Goal: Complete application form

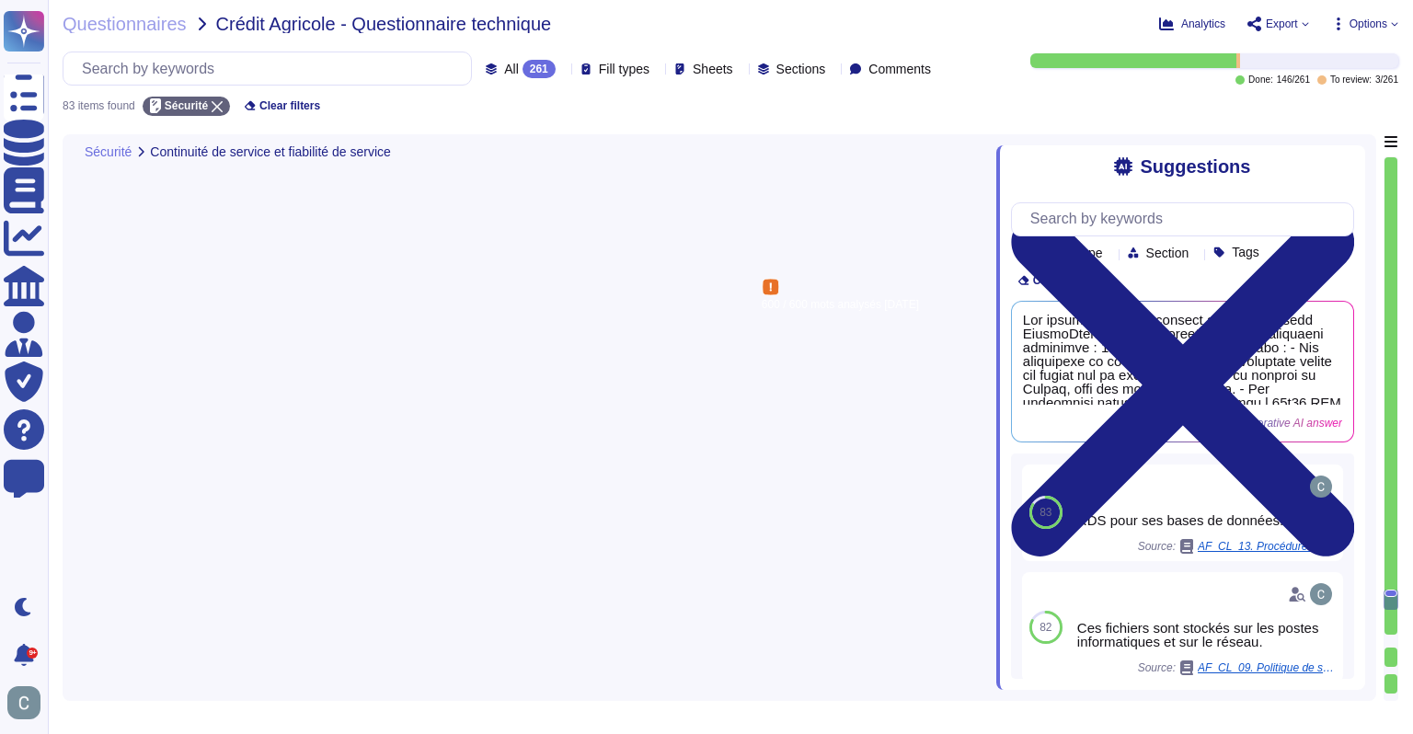
type textarea "Les sauvegardes des données utilisateurs chez AssessFirst sont effectuées sur u…"
type textarea "Les sauvegardes des fichiers système, y compris les tables et les paramètres, s…"
type textarea "Lo ips d'sitametc adipi elits doeiusm te incidid, ut laboreetd ma aliquaenima m…"
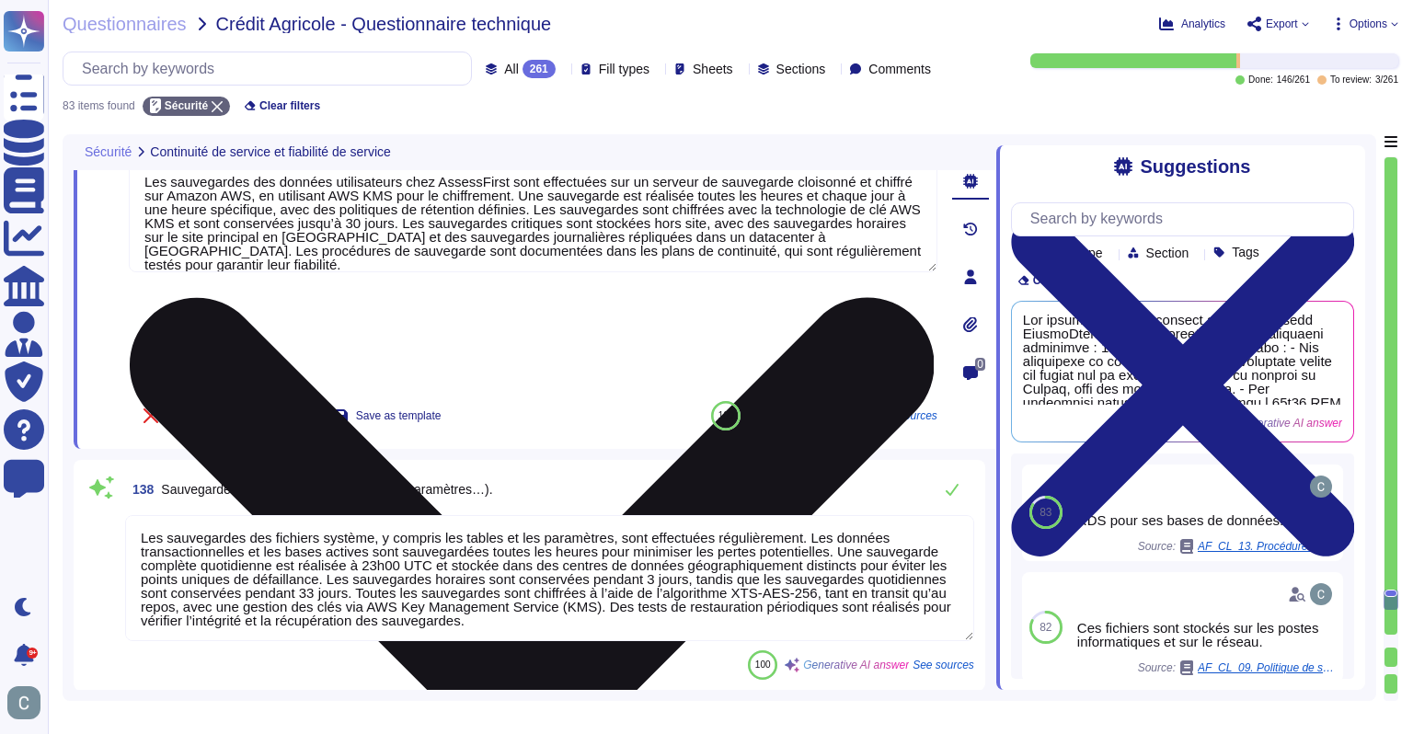
type textarea "Lo ips d'sitametc adipi elits doeiusm tem incidid utlaboree dol magnaal enimadm…"
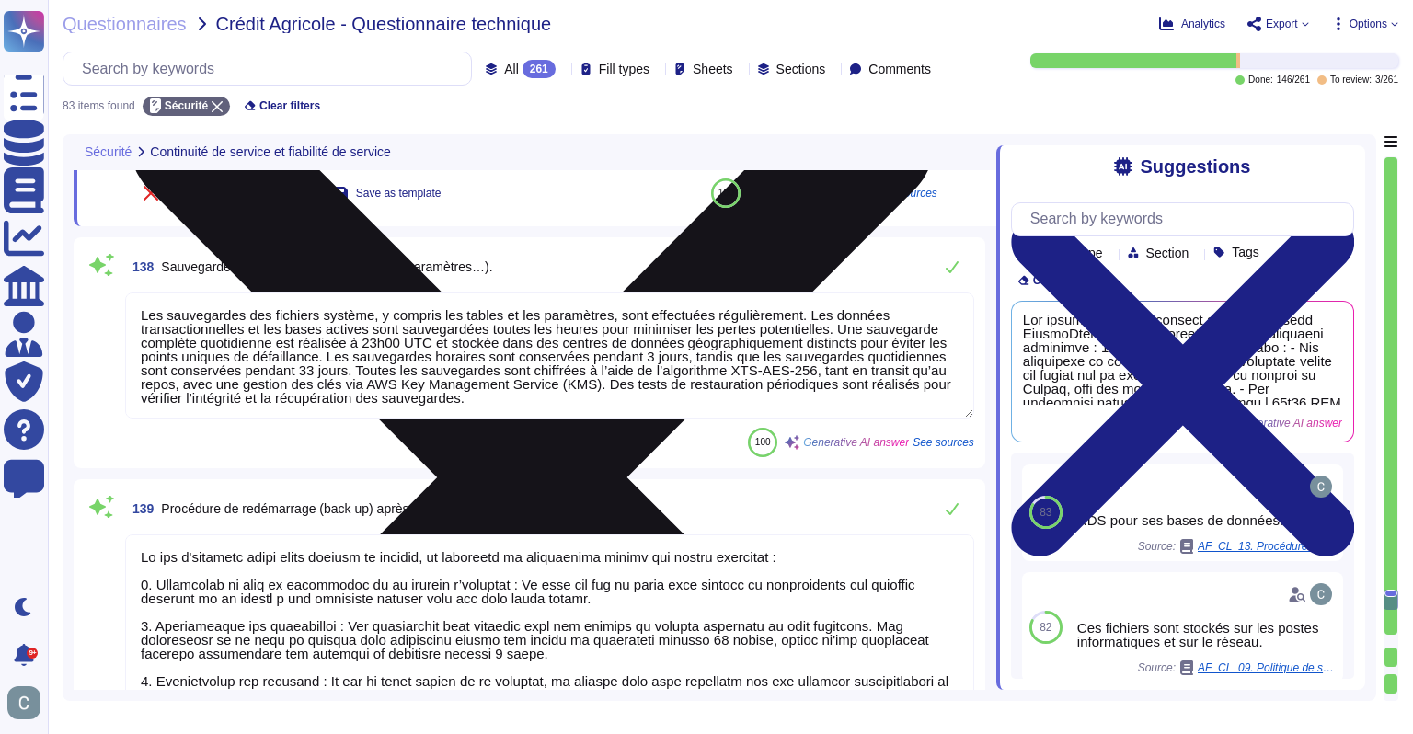
scroll to position [13814, 0]
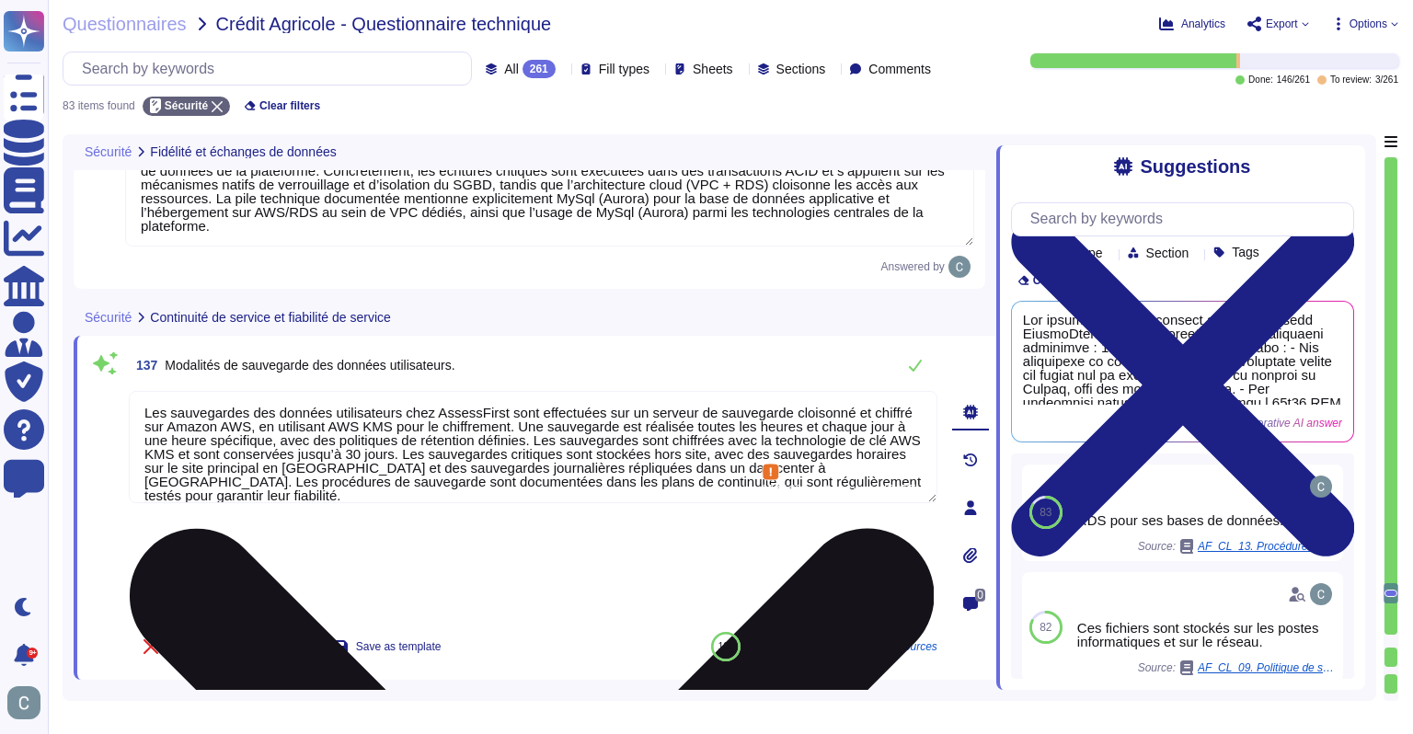
type textarea "La journalisation des modifications de données chez AssessFirst est assurée par…"
type textarea "La journalisation est activée sur l’ensemble des composants critiques du systèm…"
type textarea "Oui. La concurrence d’accès est gérée au niveau transactionnel par Amazon Auror…"
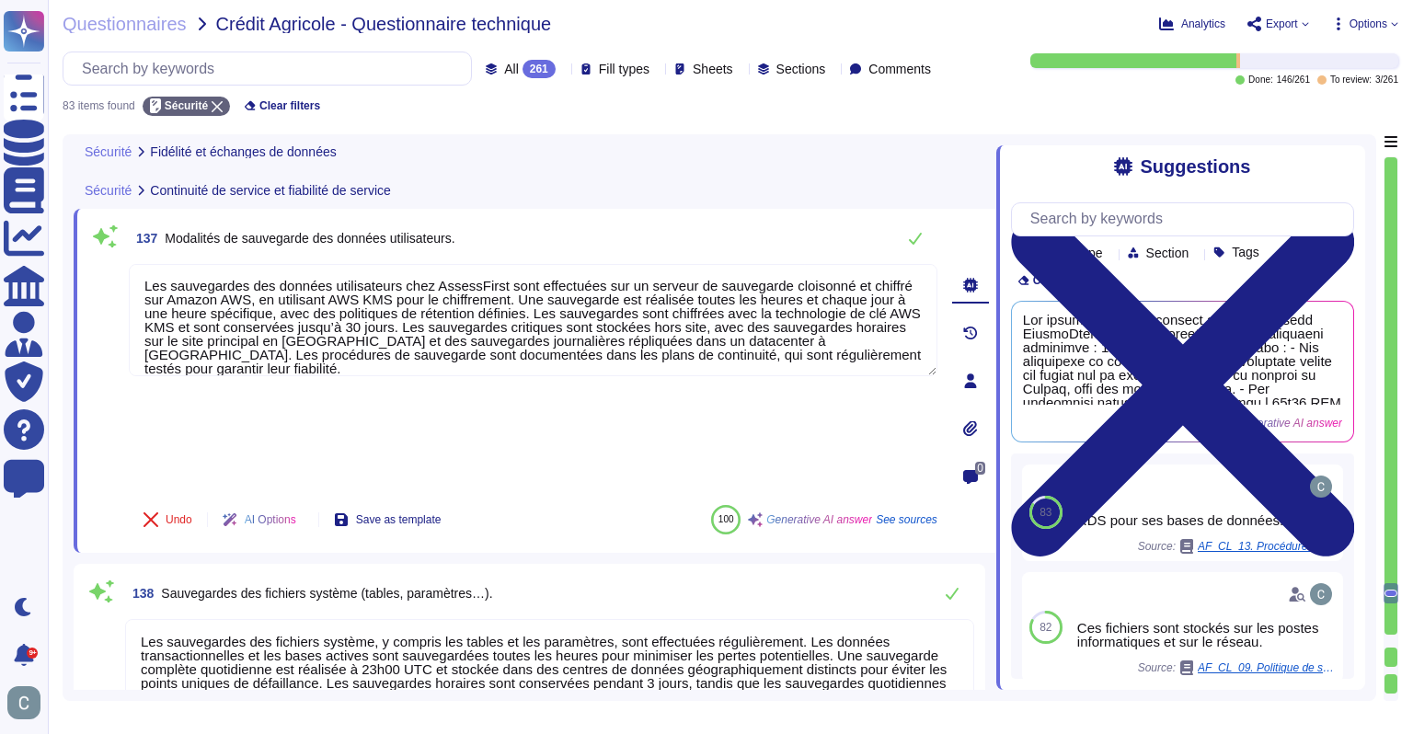
scroll to position [13526, 0]
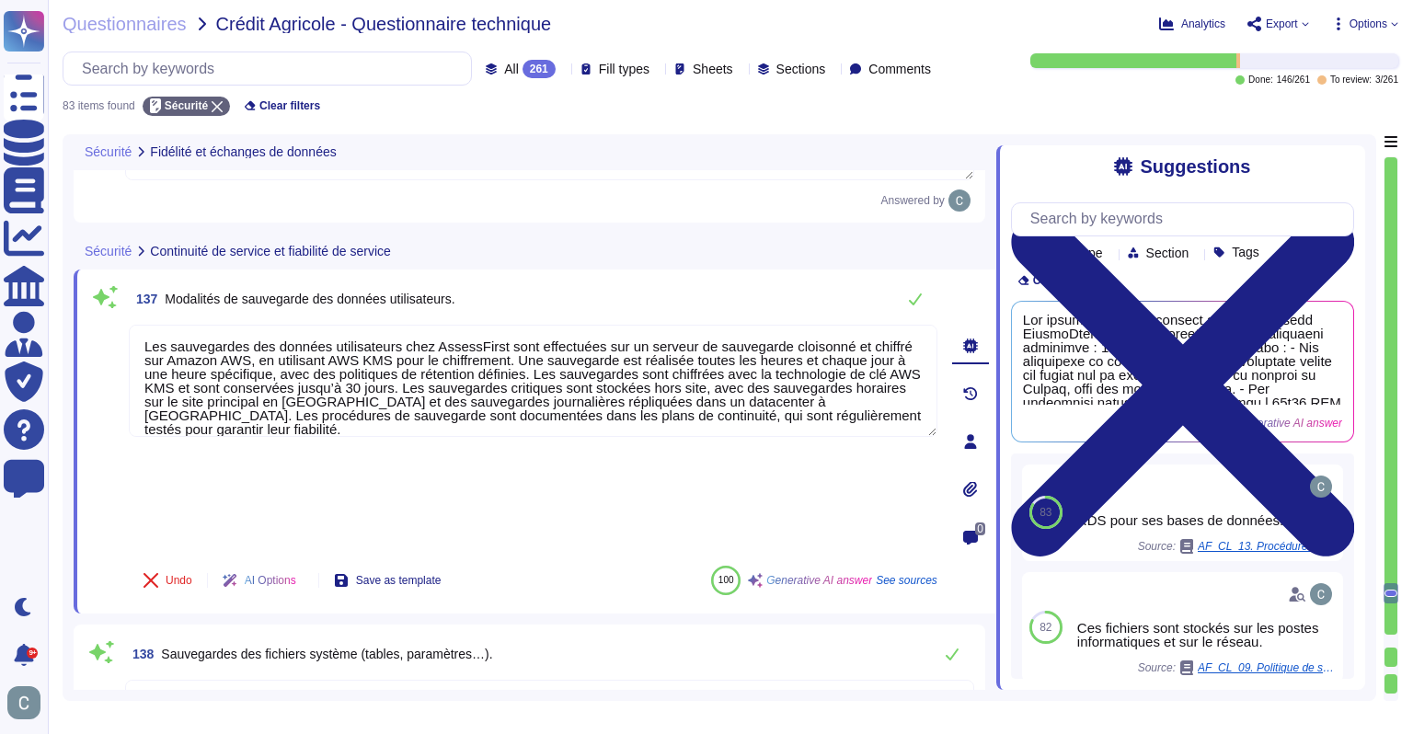
type textarea "La journalisation est activée sur l’ensemble des composants critiques du systèm…"
type textarea "Oui. La concurrence d’accès est gérée au niveau transactionnel par Amazon Auror…"
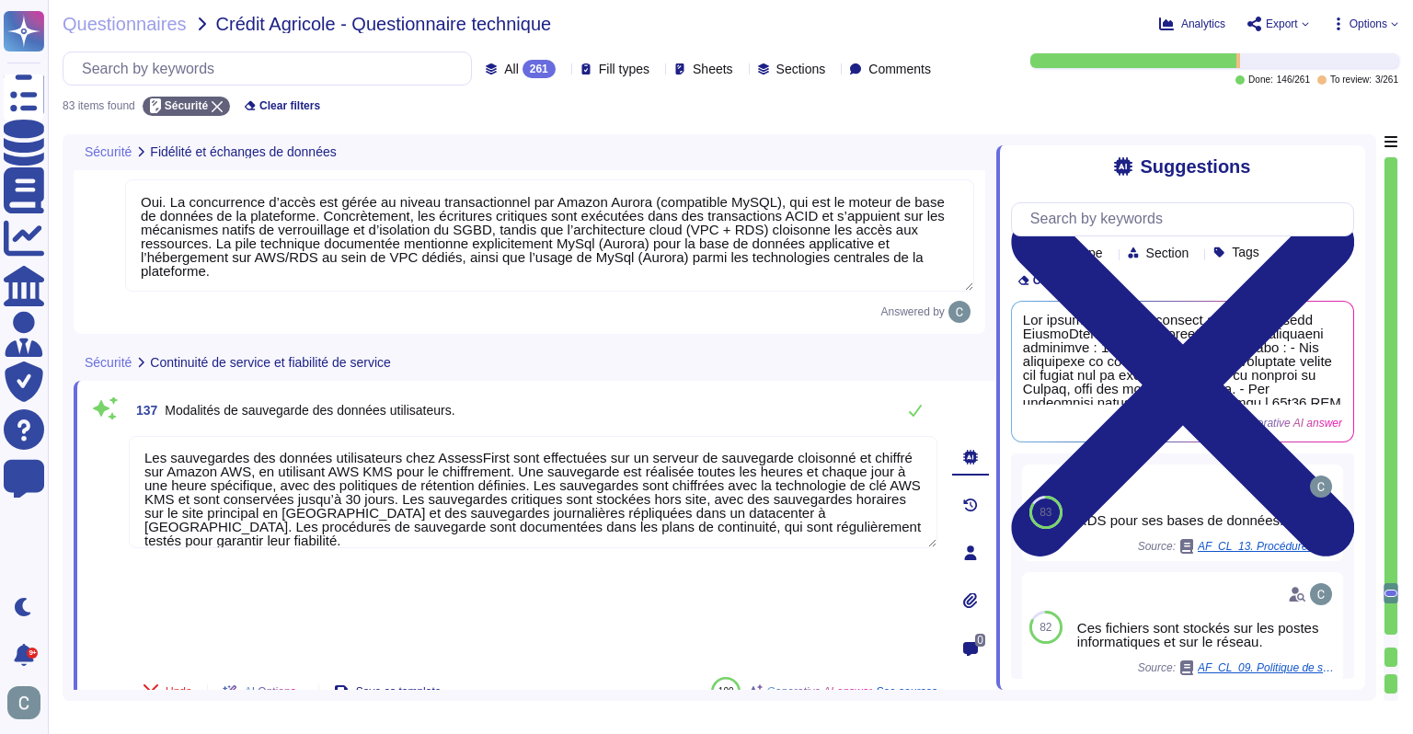
type textarea "La journalisation des modifications de données chez AssessFirst est assurée par…"
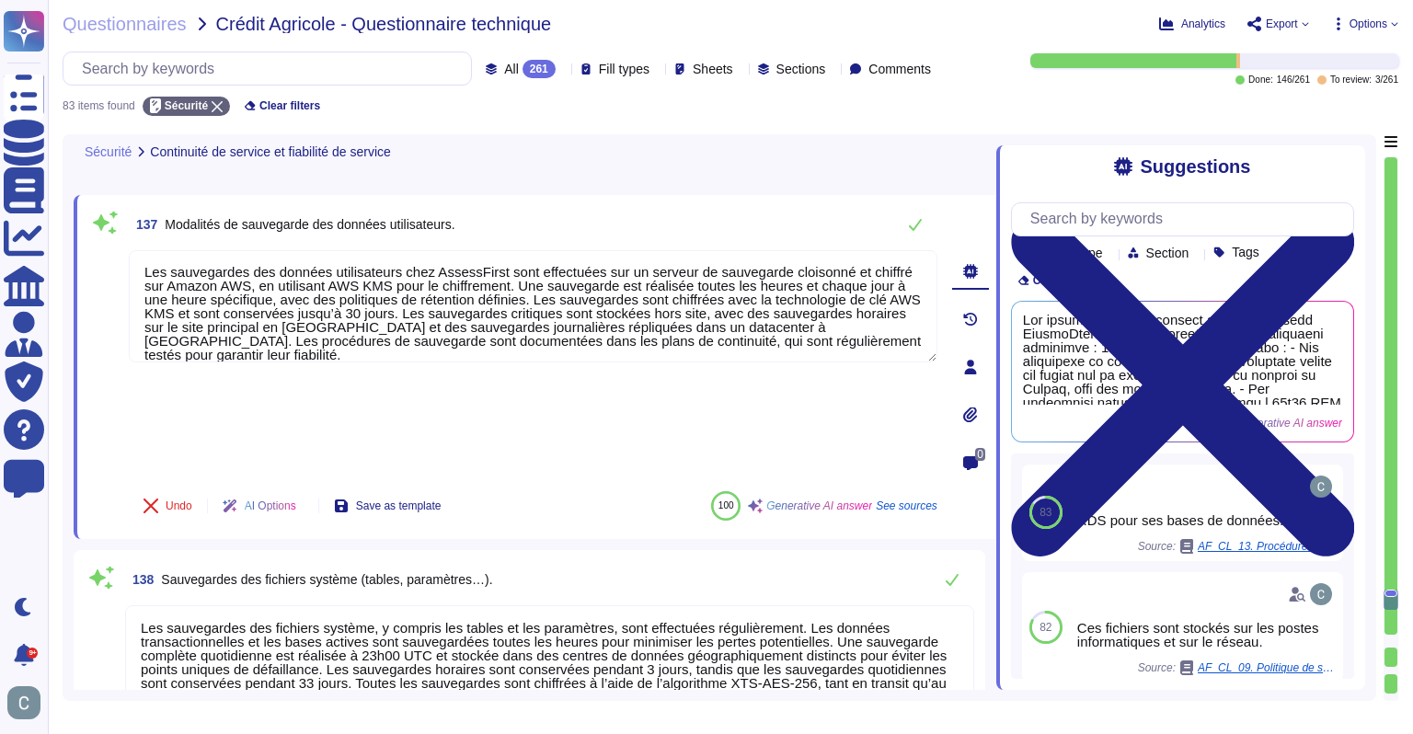
scroll to position [13618, 0]
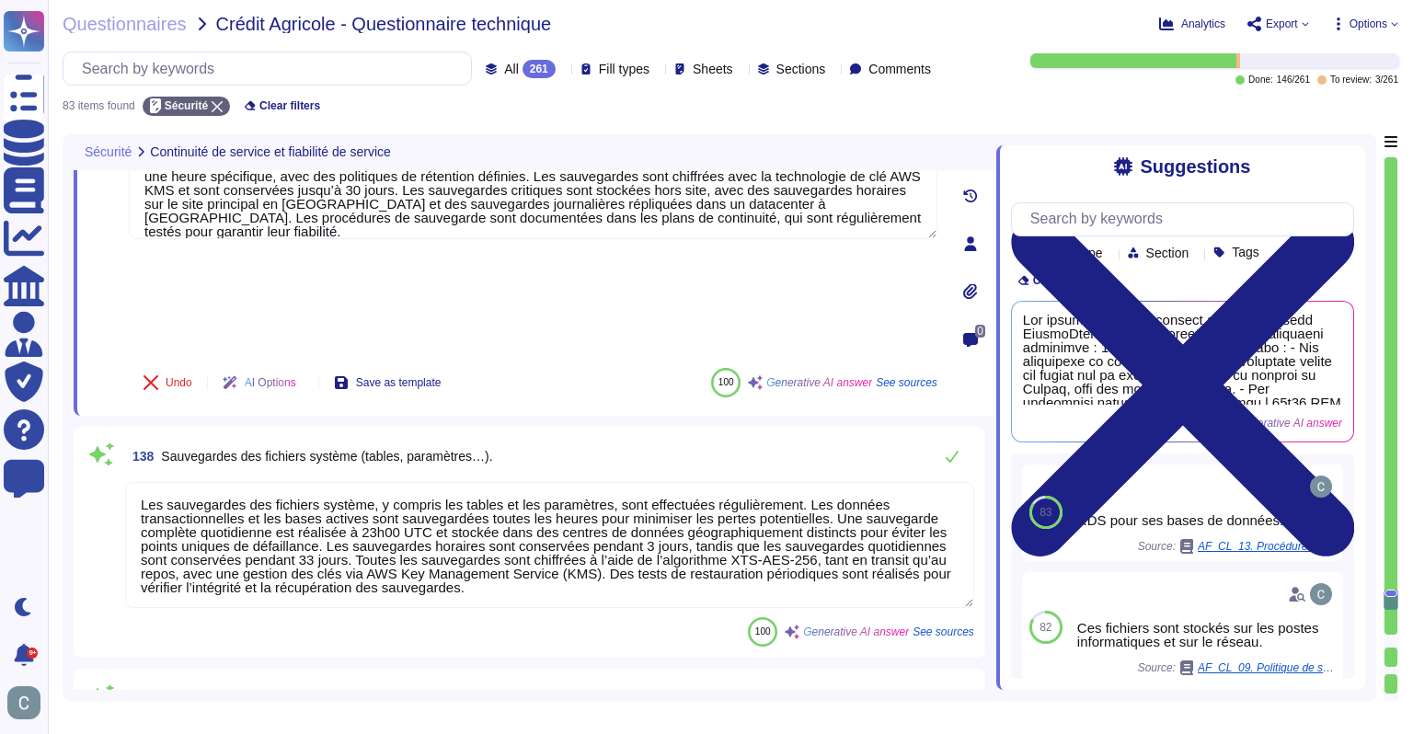
type textarea "Lo ips d'sitametc adipi elits doeiusm tem incidid utlaboree dol magnaal enimadm…"
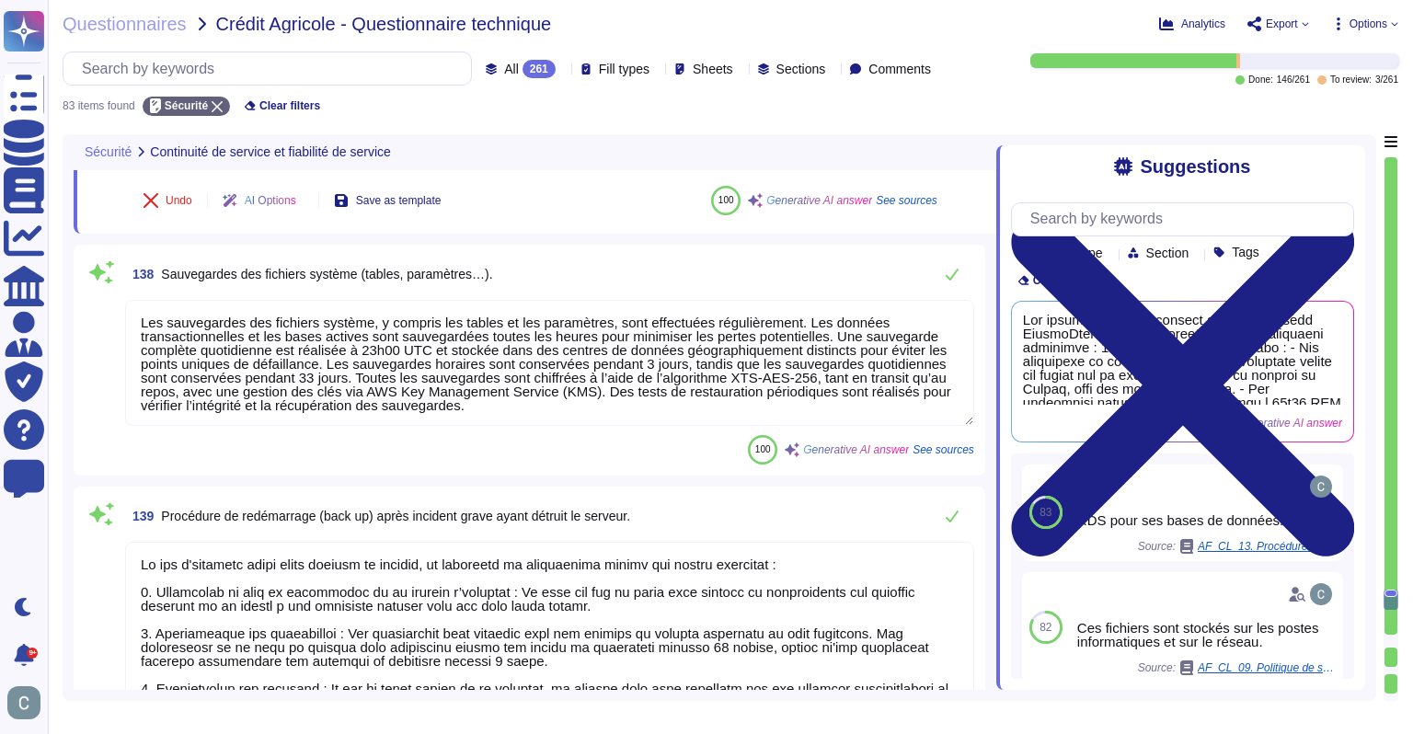
scroll to position [13802, 0]
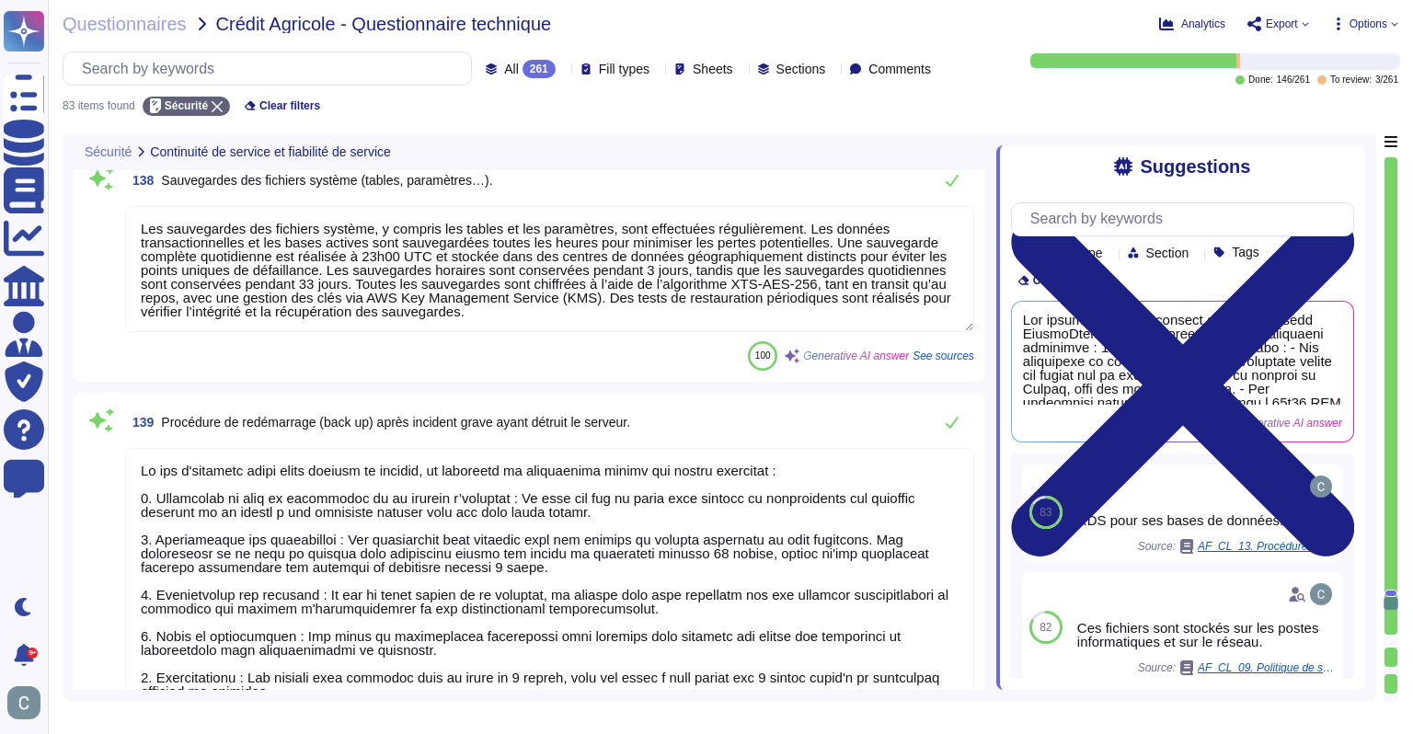
type textarea "AssessFirst s'engage à gérer et prévenir l'obsolescence de tous les logiciels e…"
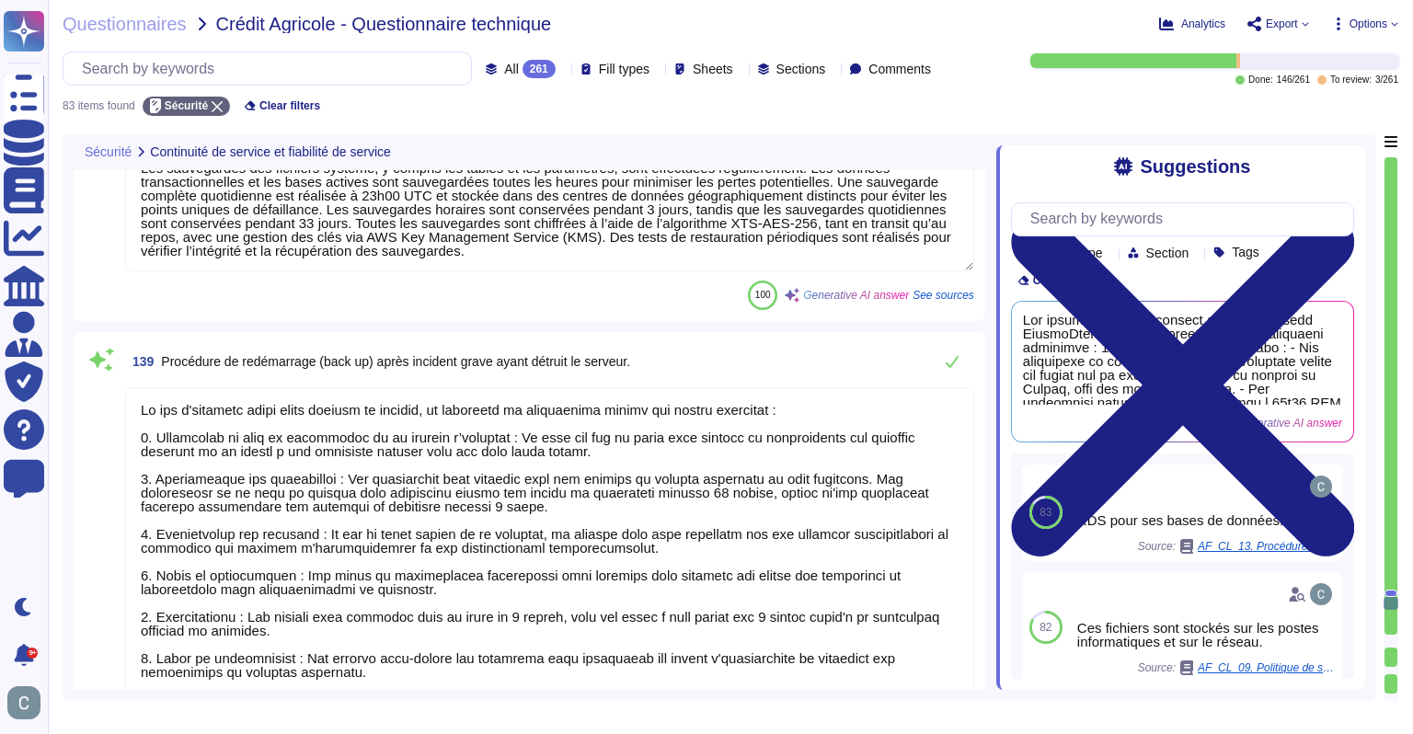
scroll to position [13986, 0]
